Goal: Task Accomplishment & Management: Manage account settings

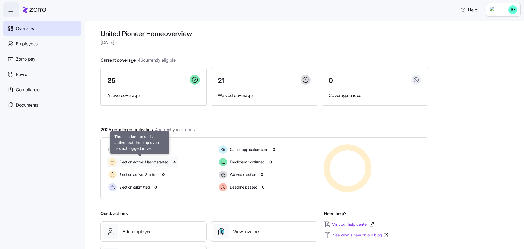
click at [148, 163] on span "Election active: Hasn't started" at bounding box center [143, 161] width 51 height 5
